Goal: Task Accomplishment & Management: Manage account settings

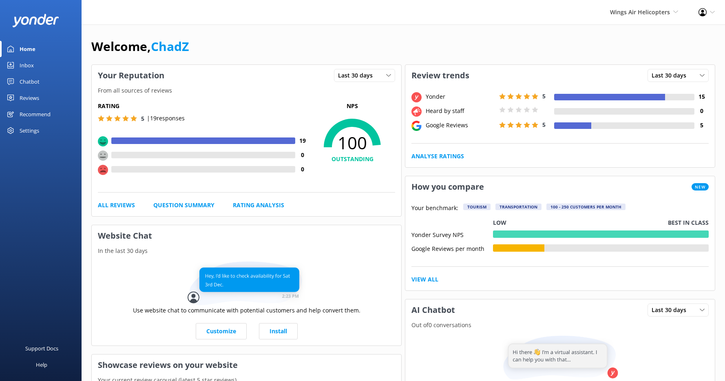
click at [26, 65] on div "Inbox" at bounding box center [27, 65] width 14 height 16
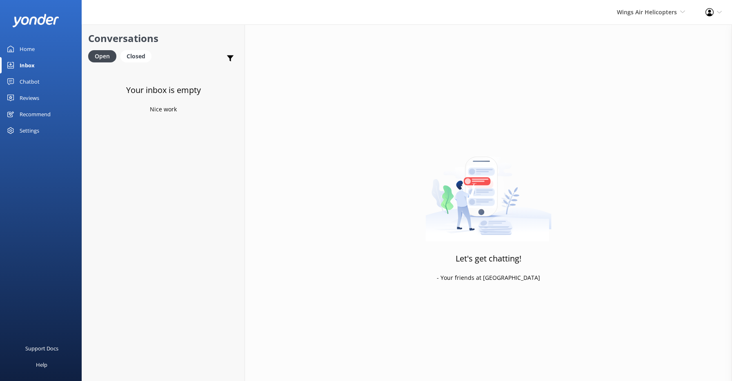
click at [31, 128] on div "Settings" at bounding box center [30, 130] width 20 height 16
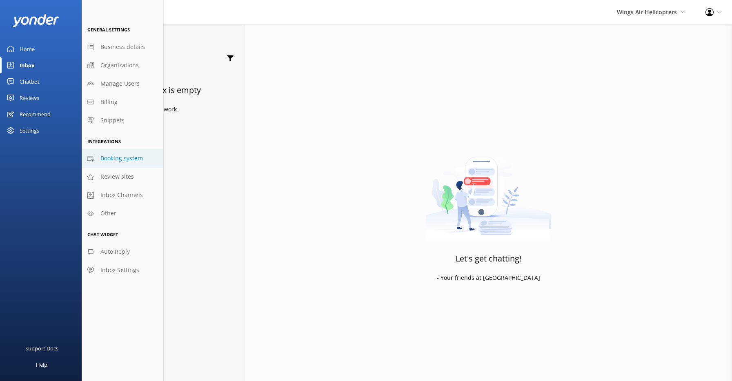
click at [135, 158] on span "Booking system" at bounding box center [121, 158] width 42 height 9
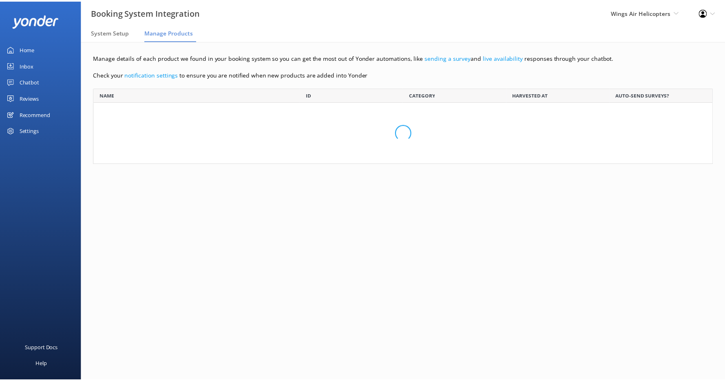
scroll to position [70, 619]
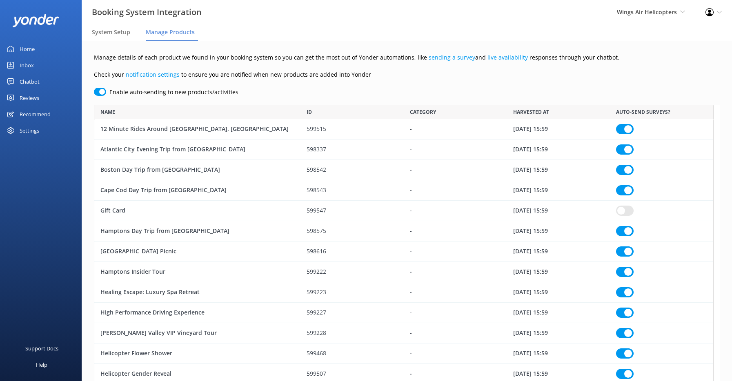
checkbox input "true"
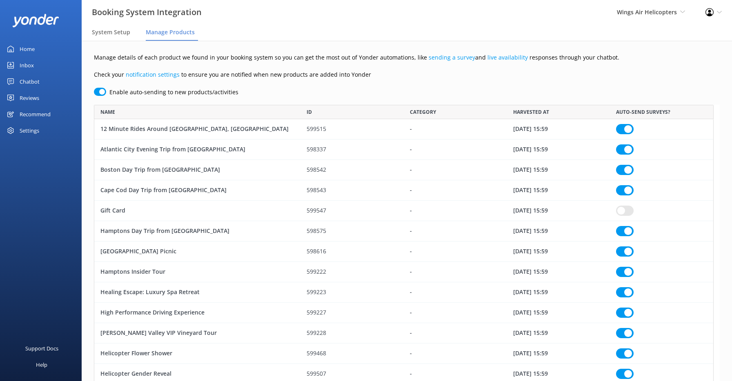
checkbox input "true"
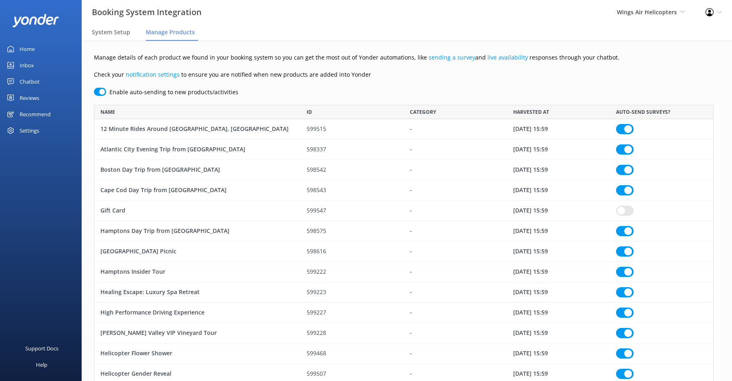
checkbox input "true"
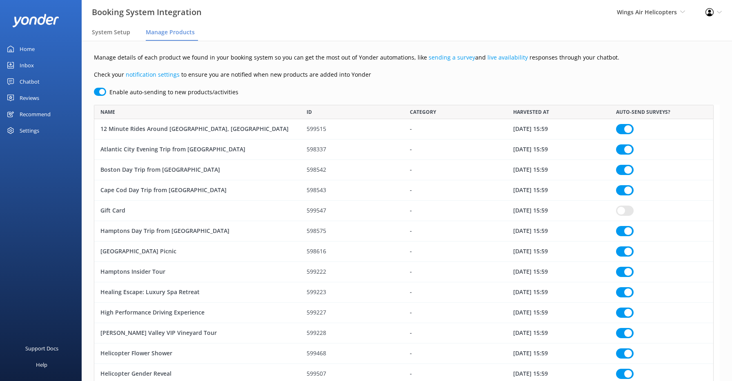
checkbox input "true"
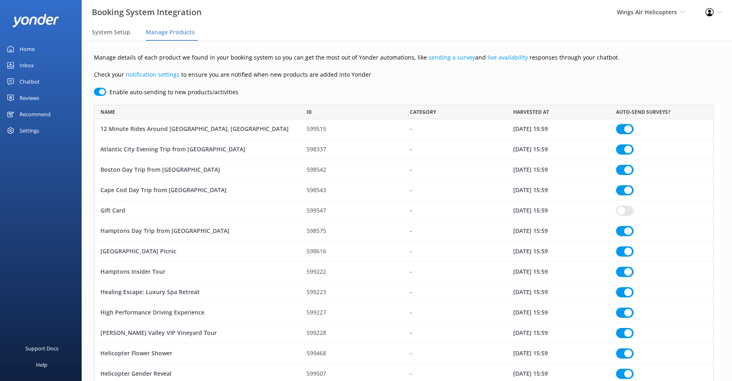
checkbox input "true"
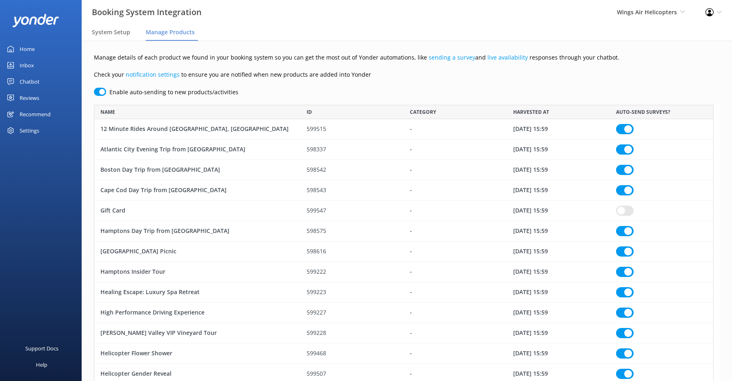
checkbox input "true"
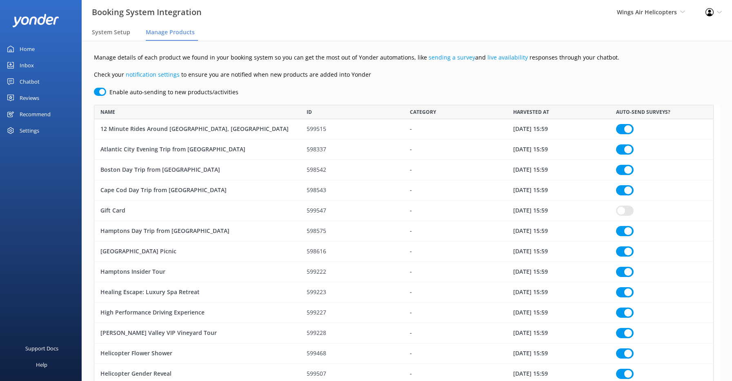
checkbox input "true"
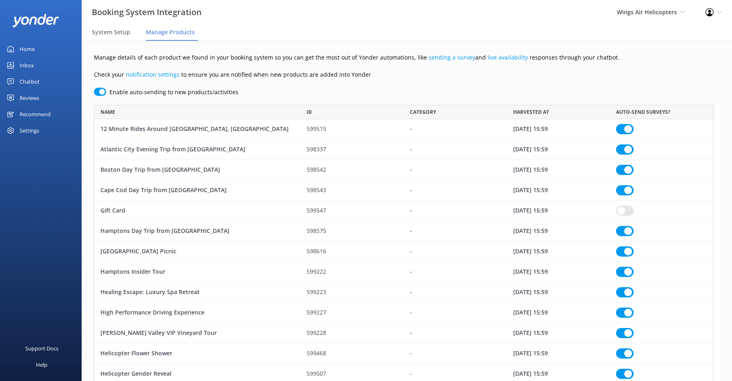
checkbox input "true"
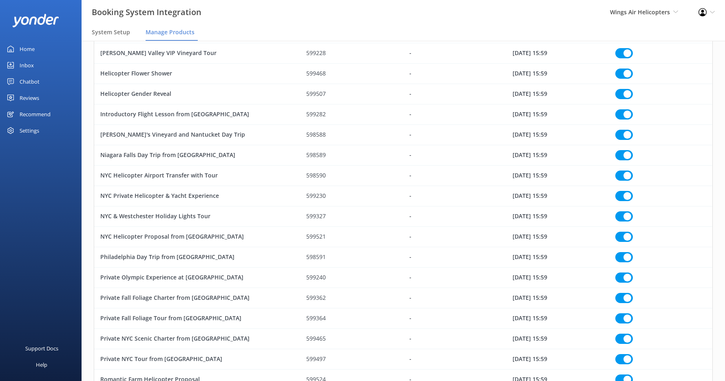
scroll to position [0, 0]
